Goal: Complete application form

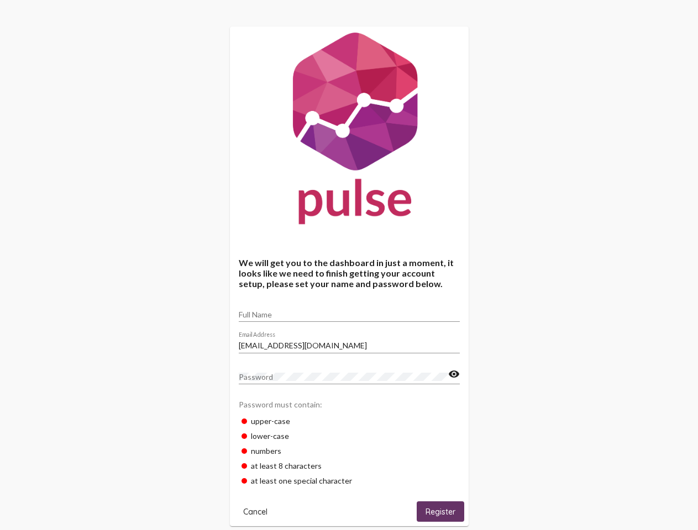
click at [349, 311] on input "Full Name" at bounding box center [349, 315] width 221 height 9
click at [349, 343] on input "[EMAIL_ADDRESS][DOMAIN_NAME]" at bounding box center [349, 346] width 221 height 9
click at [454, 375] on mat-icon "visibility" at bounding box center [454, 374] width 12 height 13
click at [255, 512] on span "Cancel" at bounding box center [255, 512] width 24 height 10
click at [440, 512] on html "We will get you to the dashboard in just a moment, it looks like we need to fin…" at bounding box center [349, 423] width 698 height 847
